Goal: Communication & Community: Answer question/provide support

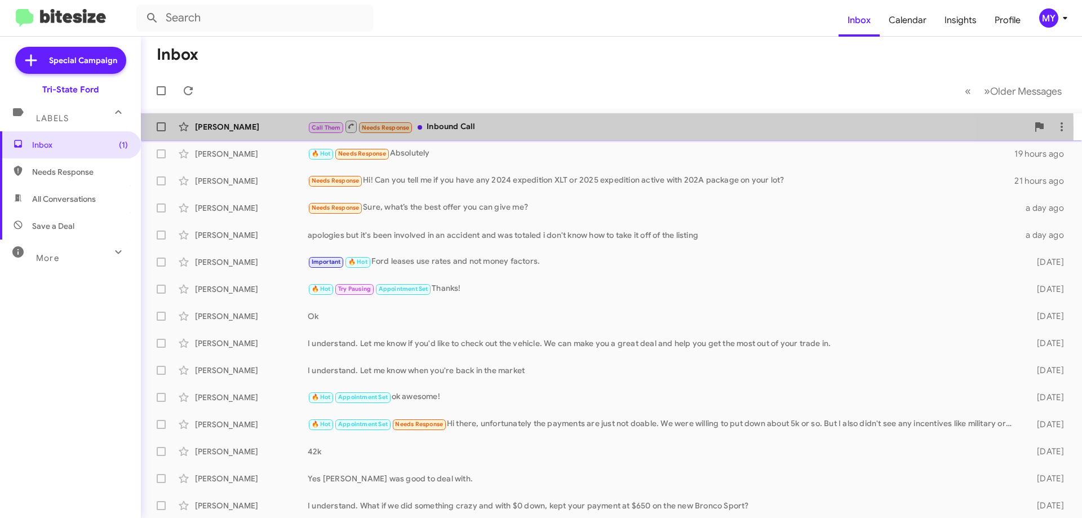
click at [523, 129] on div "Call Them Needs Response Inbound Call" at bounding box center [668, 126] width 720 height 14
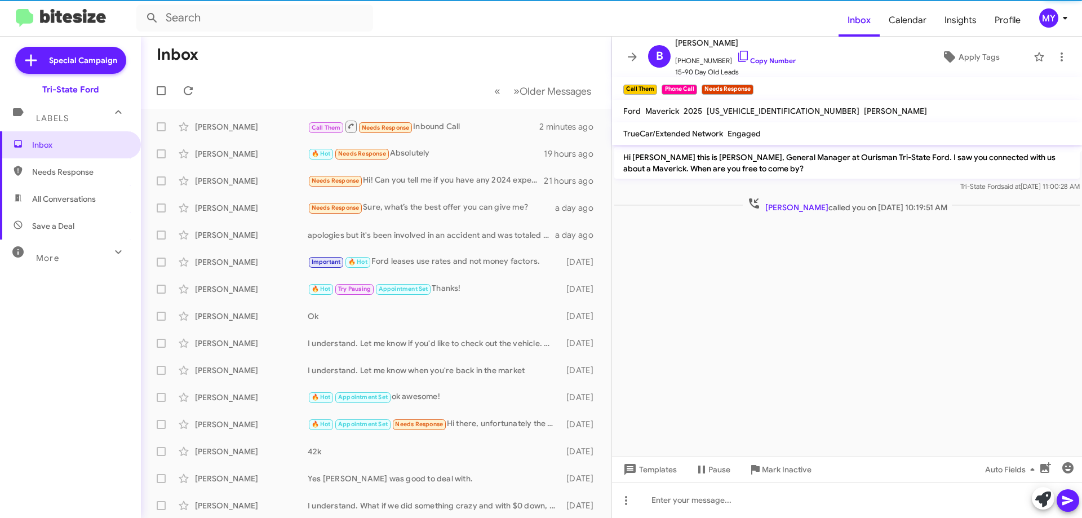
click at [73, 200] on span "All Conversations" at bounding box center [64, 198] width 64 height 11
type input "in:all-conversations"
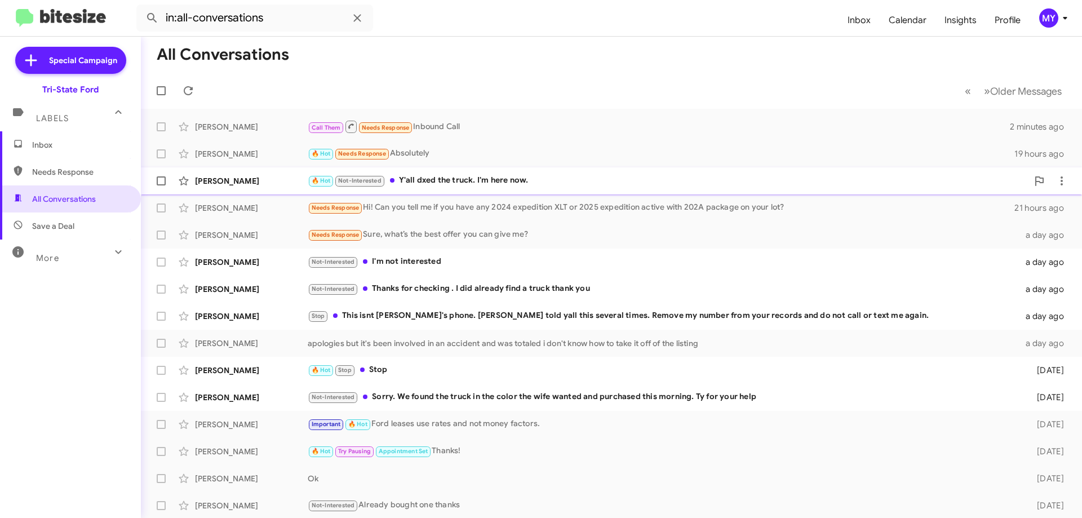
click at [524, 183] on div "🔥 Hot Not-Interested Y'all dxed the truck. I'm here now." at bounding box center [668, 180] width 720 height 13
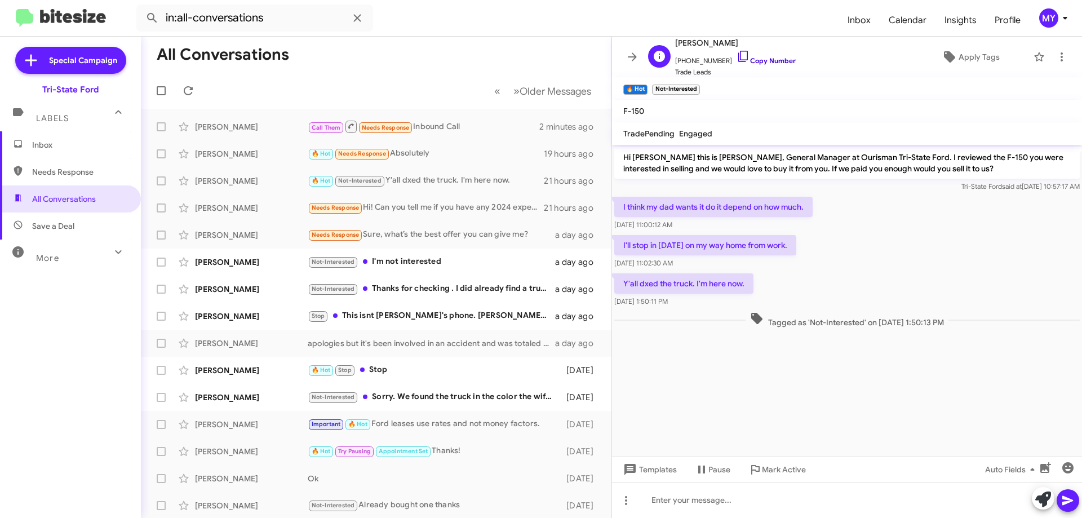
click at [737, 55] on icon at bounding box center [744, 57] width 14 height 14
click at [452, 262] on div "Not-Interested I'm not interested" at bounding box center [433, 261] width 250 height 13
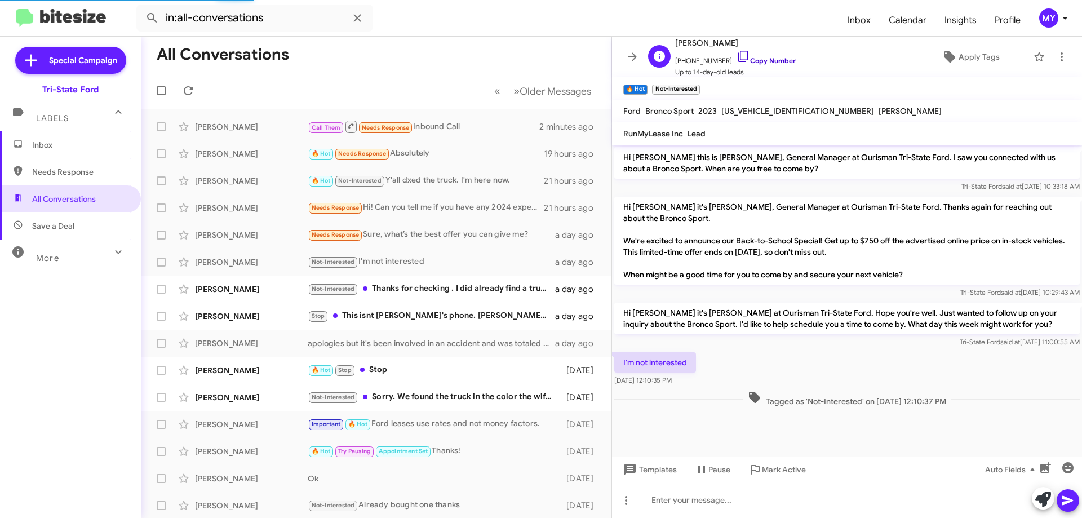
click at [737, 56] on icon at bounding box center [744, 57] width 14 height 14
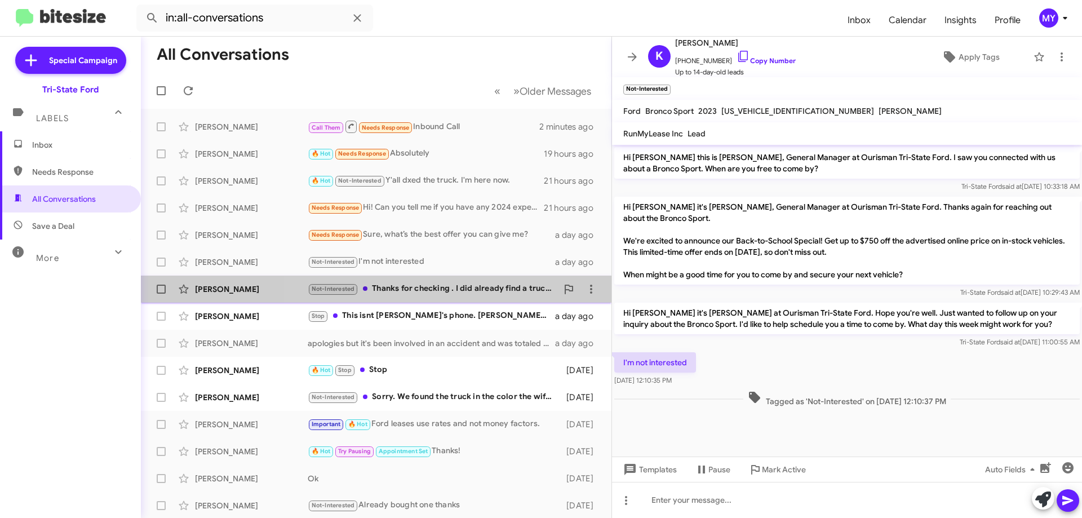
click at [423, 291] on div "Not-Interested Thanks for checking . I did already find a truck thank you" at bounding box center [433, 288] width 250 height 13
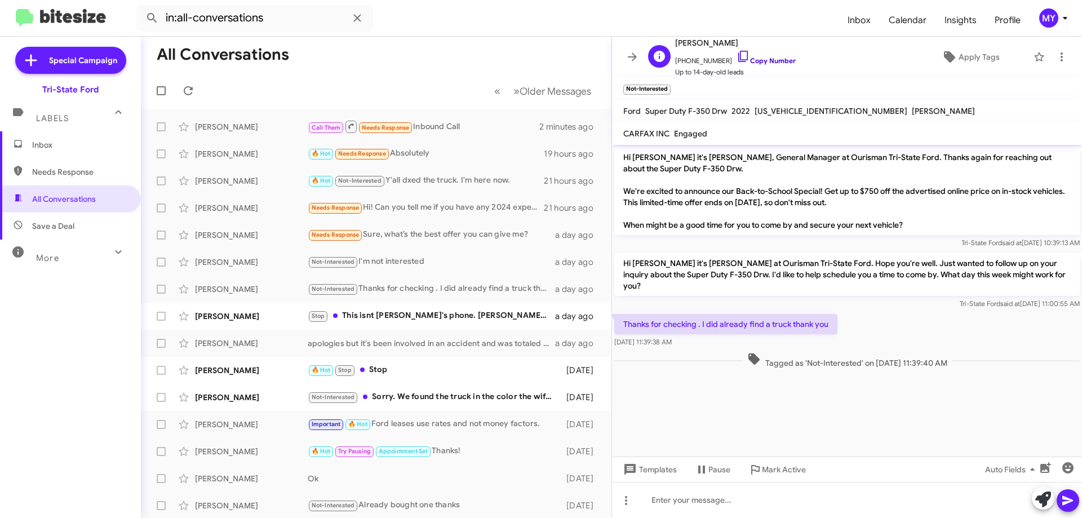
click at [737, 52] on icon at bounding box center [744, 57] width 14 height 14
click at [399, 318] on div "Stop This isnt [PERSON_NAME]'s phone. [PERSON_NAME] told yall this several time…" at bounding box center [433, 315] width 250 height 13
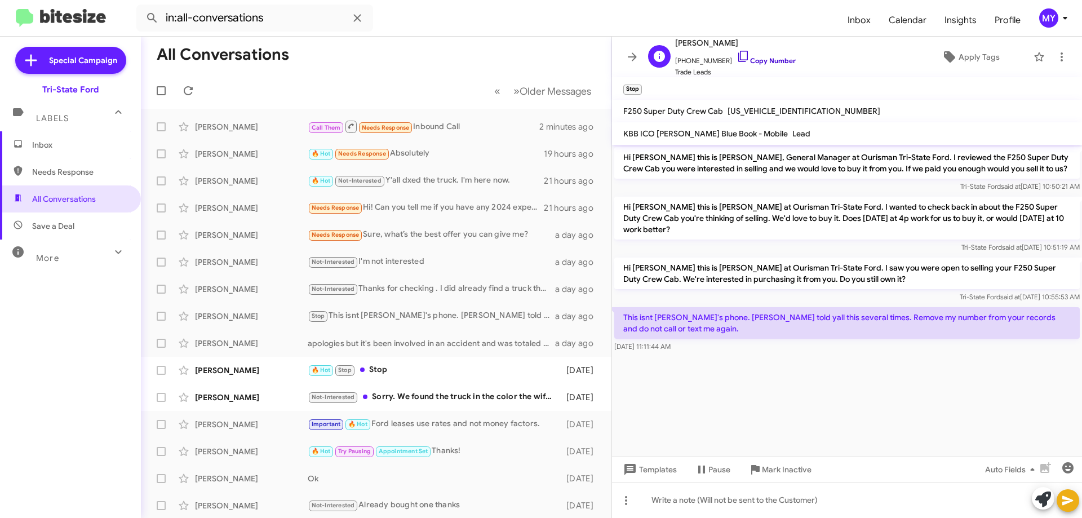
click at [737, 55] on icon at bounding box center [744, 57] width 14 height 14
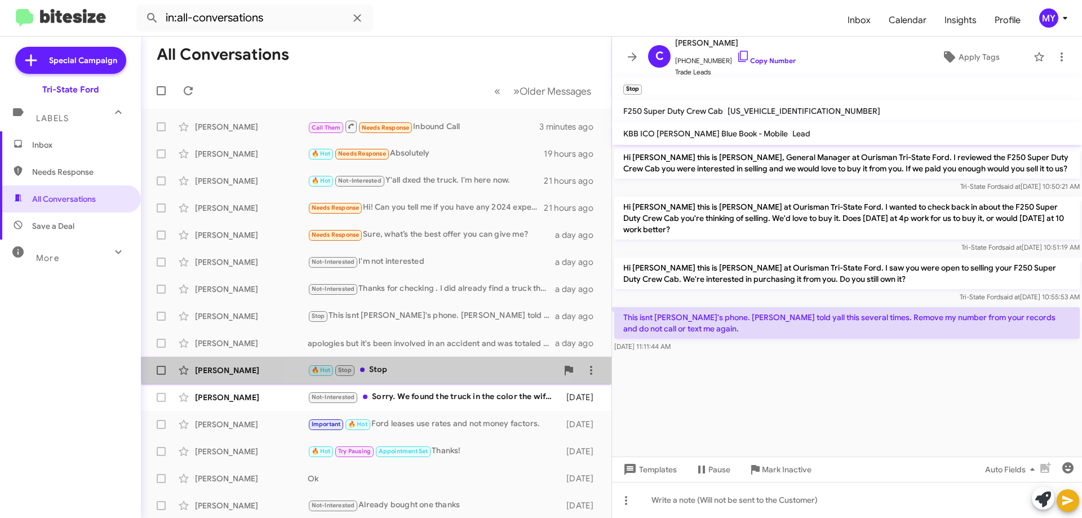
click at [406, 364] on div "🔥 Hot Stop Stop" at bounding box center [433, 370] width 250 height 13
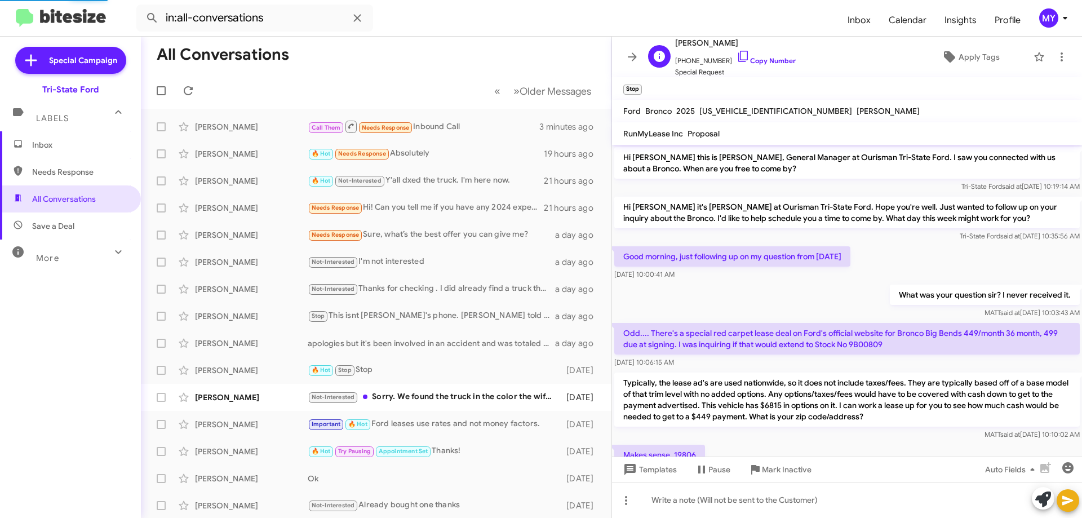
scroll to position [740, 0]
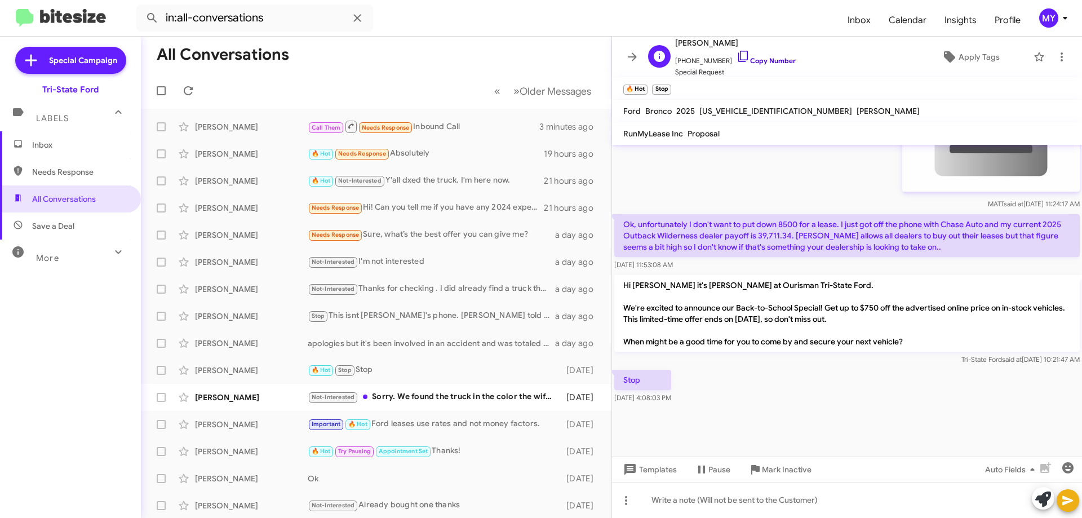
click at [737, 54] on icon at bounding box center [744, 57] width 14 height 14
click at [442, 395] on div "Not-Interested Sorry. We found the truck in the color the wife wanted and purch…" at bounding box center [433, 397] width 250 height 13
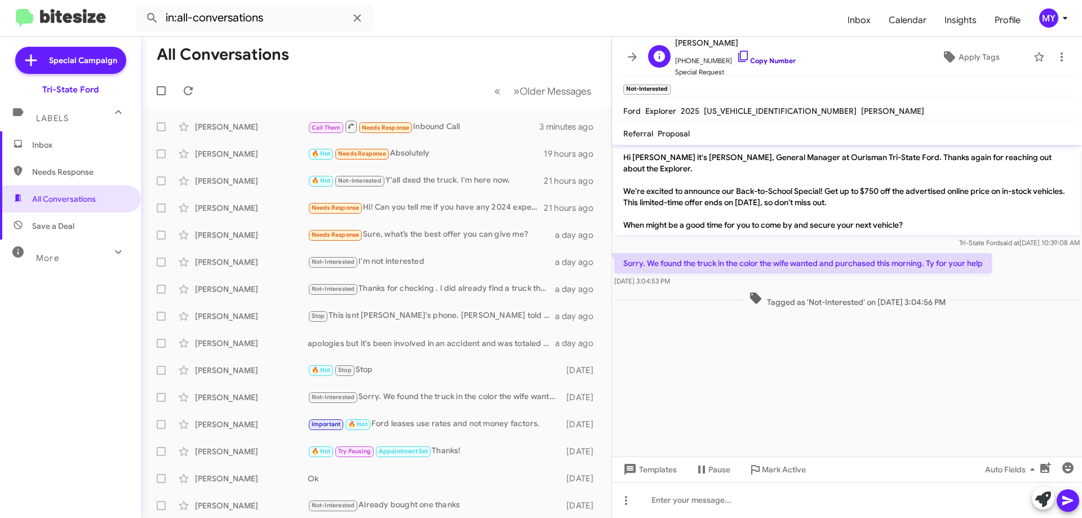
click at [737, 55] on icon at bounding box center [744, 57] width 14 height 14
click at [58, 148] on span "Inbox" at bounding box center [80, 144] width 96 height 11
